Goal: Task Accomplishment & Management: Manage account settings

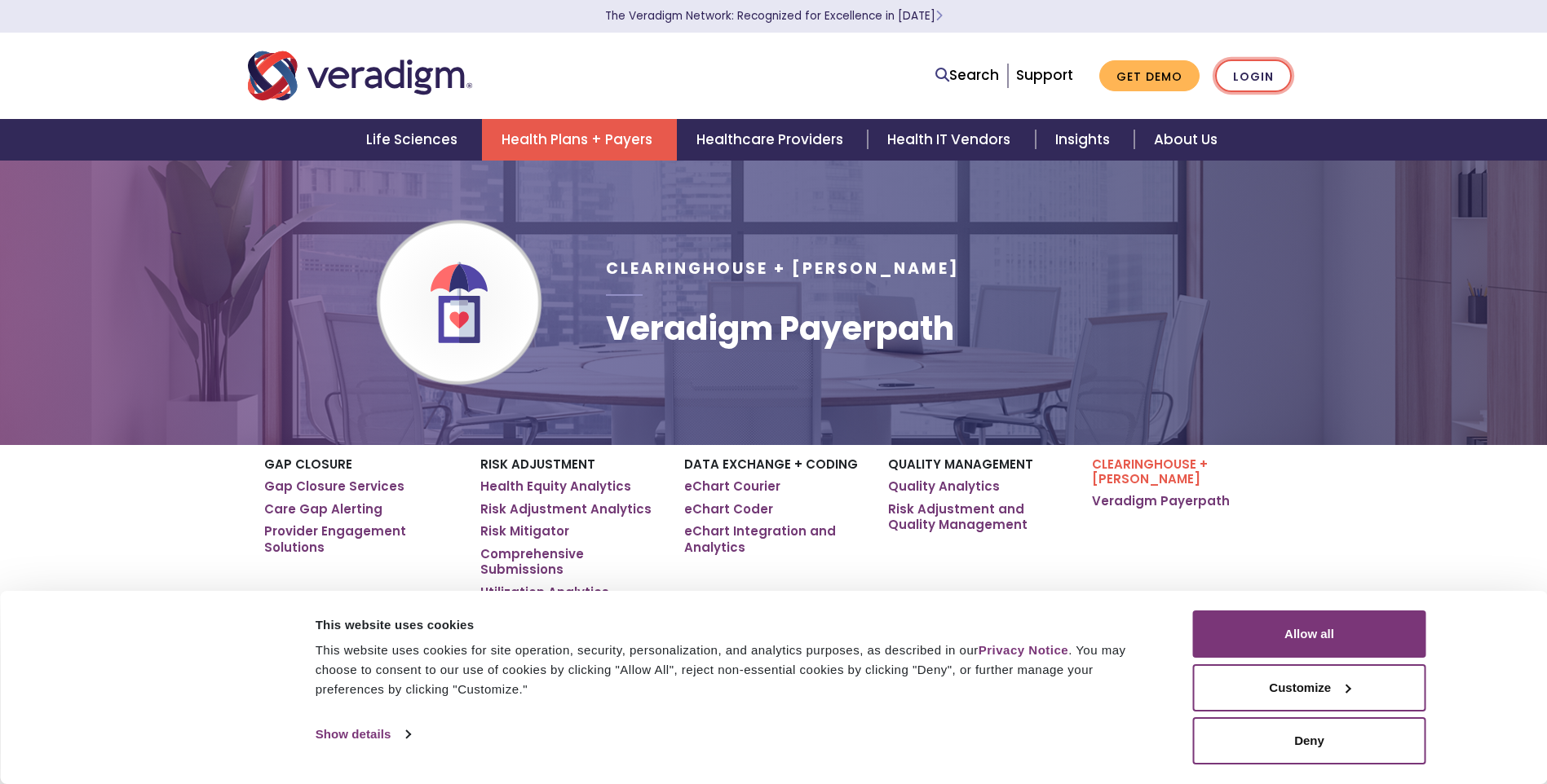
click at [1255, 70] on link "Login" at bounding box center [1253, 77] width 77 height 34
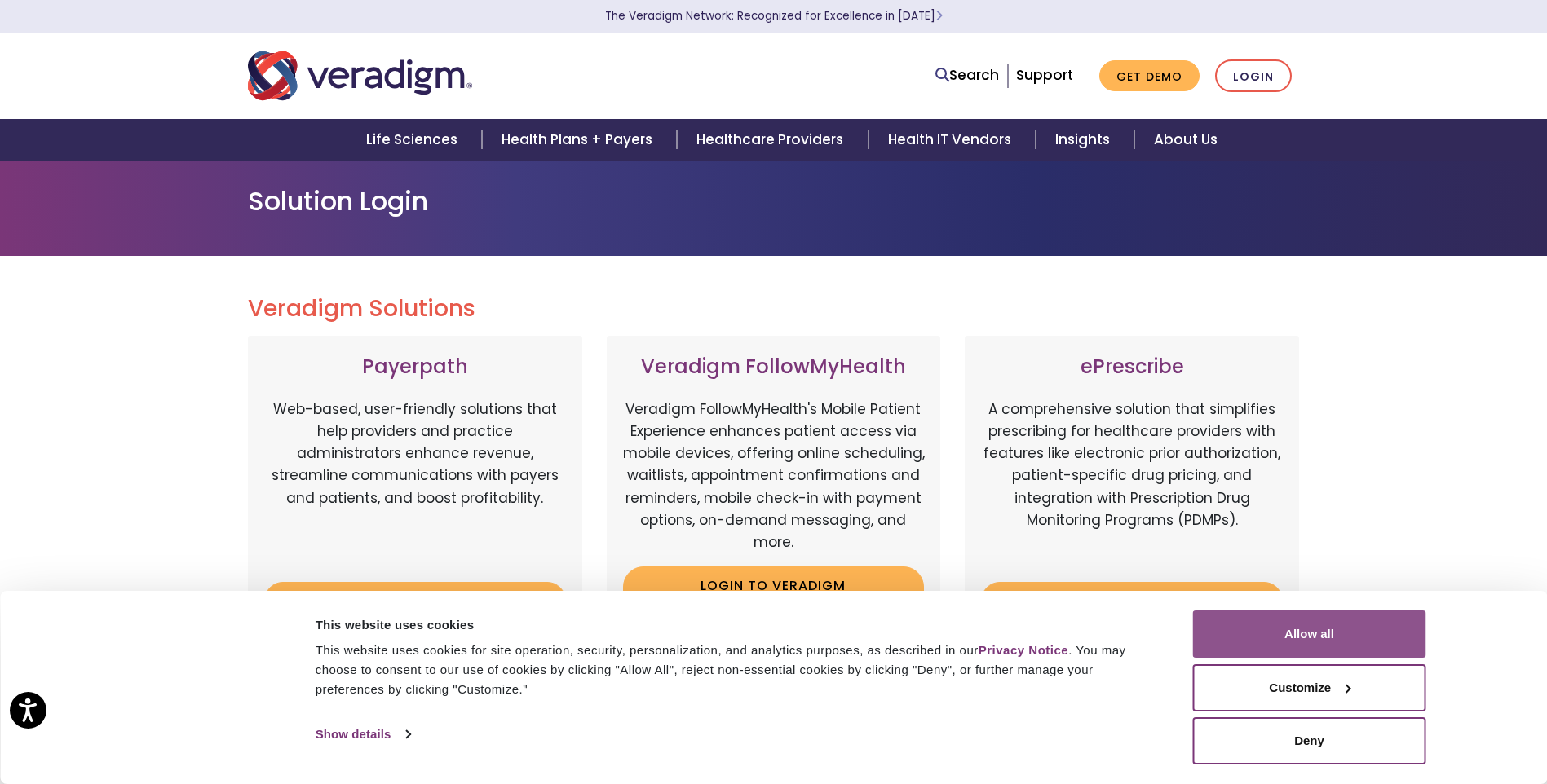
click at [1271, 637] on button "Allow all" at bounding box center [1309, 634] width 233 height 47
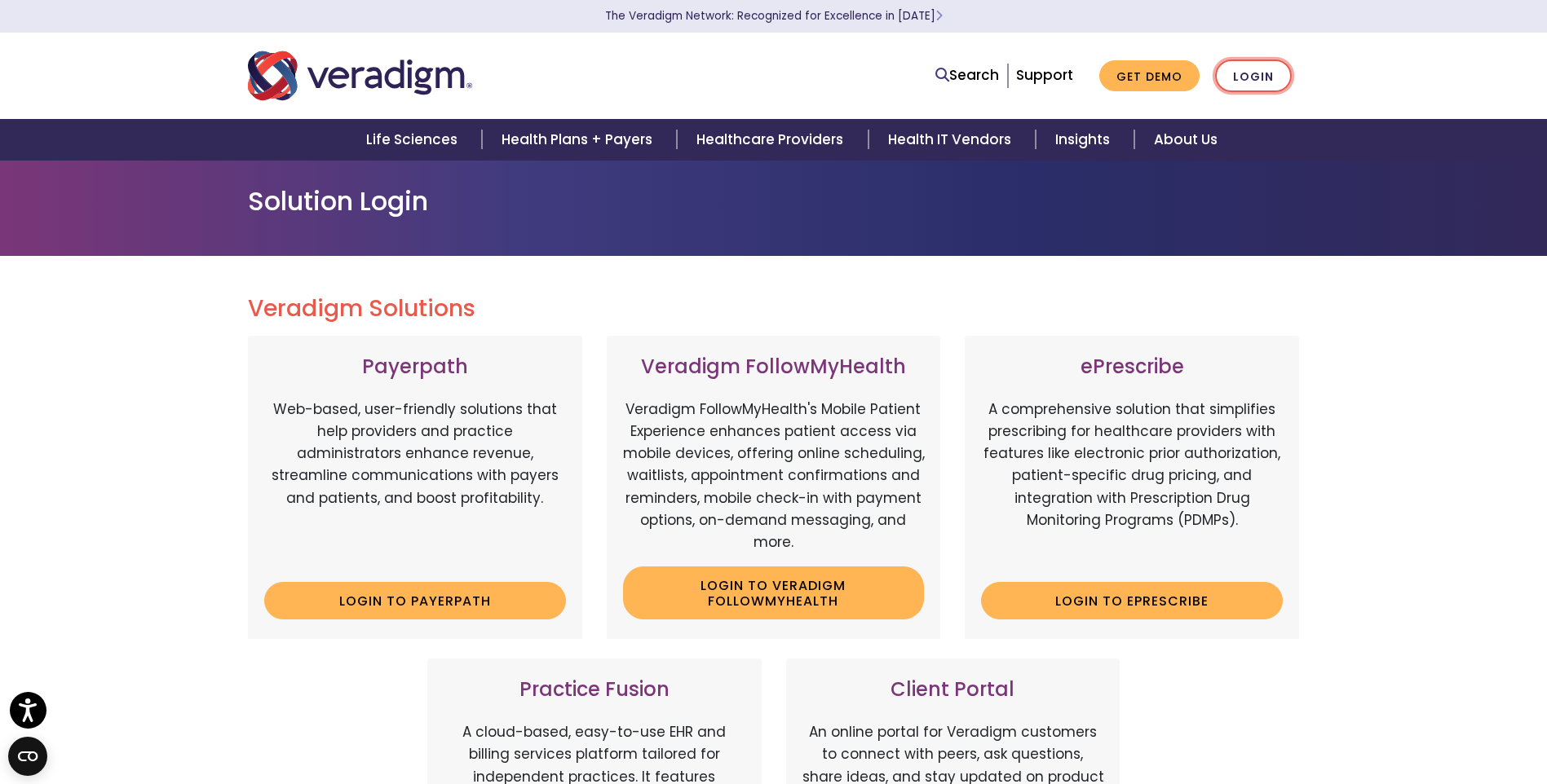
click at [1274, 72] on link "Login" at bounding box center [1253, 77] width 77 height 34
